Goal: Task Accomplishment & Management: Use online tool/utility

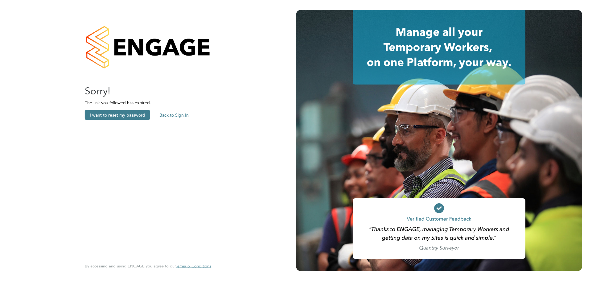
click at [172, 116] on button "Back to Sign In" at bounding box center [173, 115] width 39 height 10
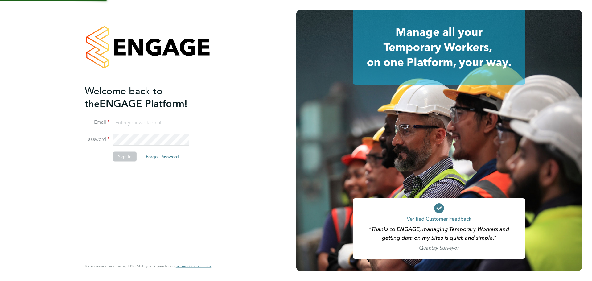
type input "[EMAIL_ADDRESS][DOMAIN_NAME]"
click at [128, 153] on button "Sign In" at bounding box center [124, 156] width 23 height 10
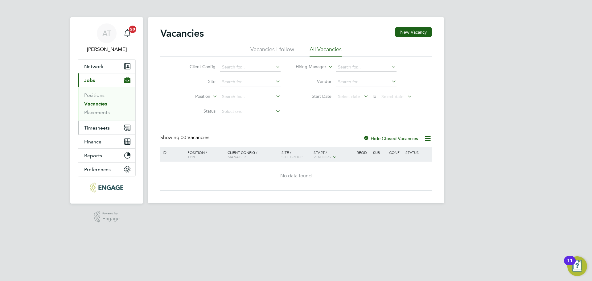
click at [90, 130] on span "Timesheets" at bounding box center [97, 128] width 26 height 6
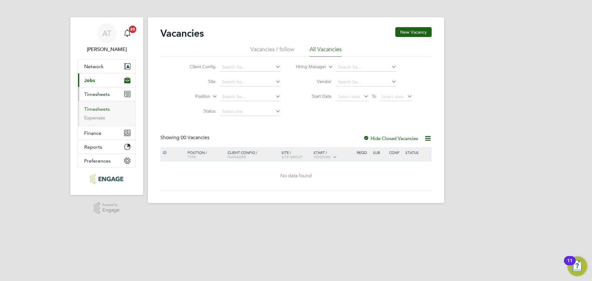
click at [95, 110] on link "Timesheets" at bounding box center [97, 109] width 26 height 6
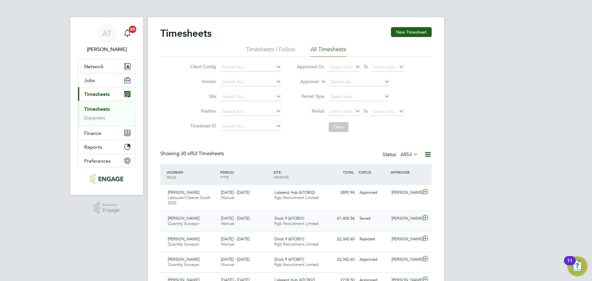
click at [321, 222] on div "Dock 9 (67CB01) Rgb Recruitment Limited" at bounding box center [298, 220] width 53 height 15
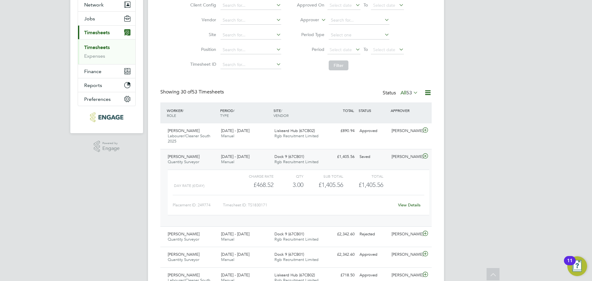
click at [407, 203] on link "View Details" at bounding box center [409, 204] width 22 height 5
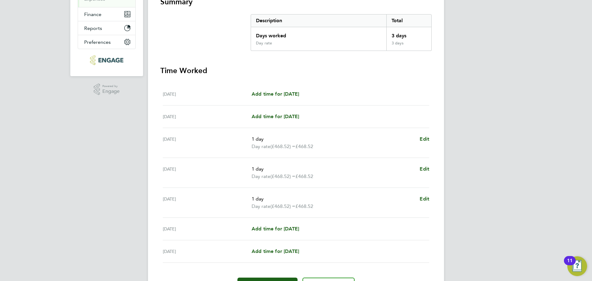
scroll to position [154, 0]
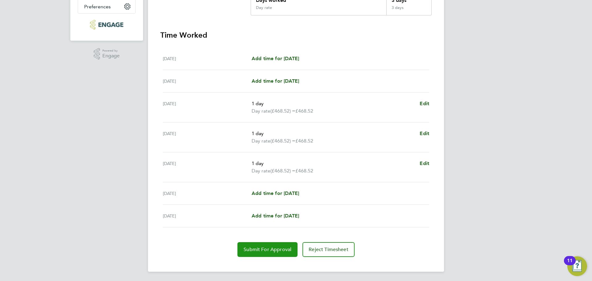
click at [272, 250] on span "Submit For Approval" at bounding box center [267, 249] width 48 height 6
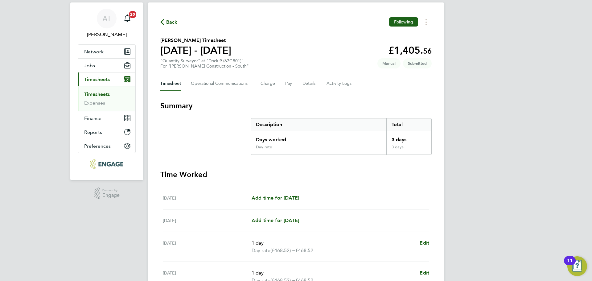
scroll to position [0, 0]
